Goal: Navigation & Orientation: Find specific page/section

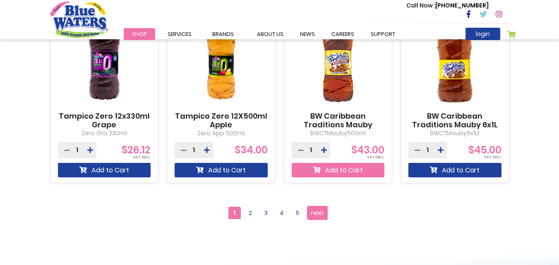
scroll to position [746, 0]
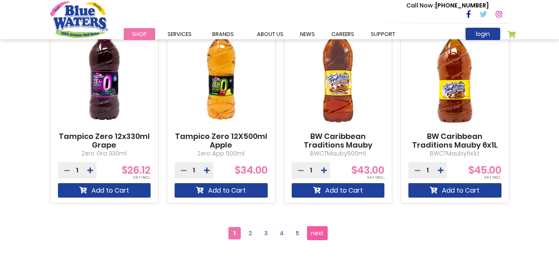
click at [308, 233] on link "Page next" at bounding box center [317, 233] width 21 height 14
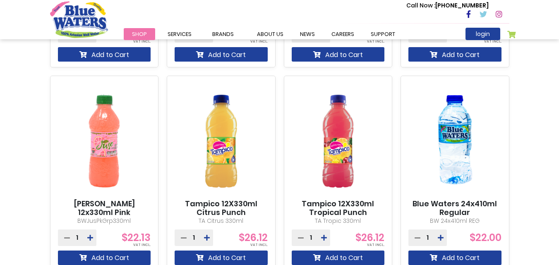
scroll to position [745, 0]
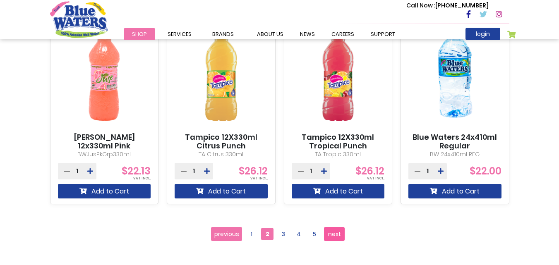
click at [343, 233] on link "Page next" at bounding box center [334, 234] width 21 height 14
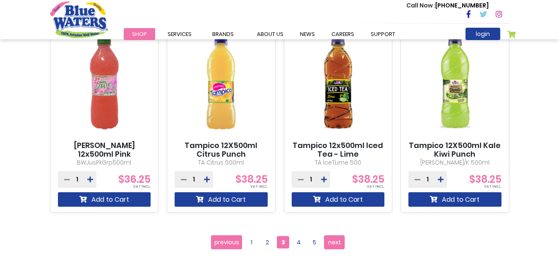
scroll to position [745, 0]
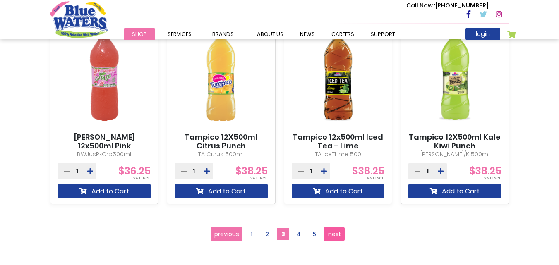
click at [331, 238] on span "next" at bounding box center [334, 234] width 13 height 12
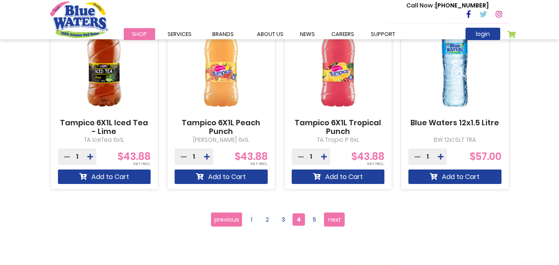
scroll to position [745, 0]
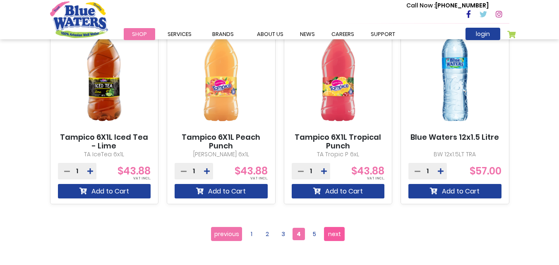
click at [326, 231] on link "Page next" at bounding box center [334, 234] width 21 height 14
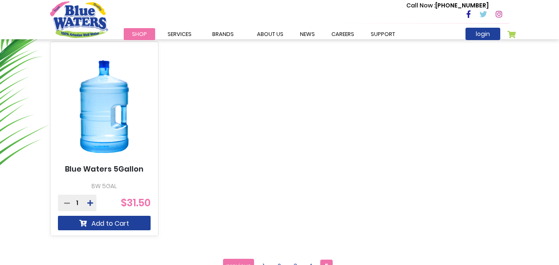
scroll to position [621, 0]
